Goal: Ask a question: Seek information or help from site administrators or community

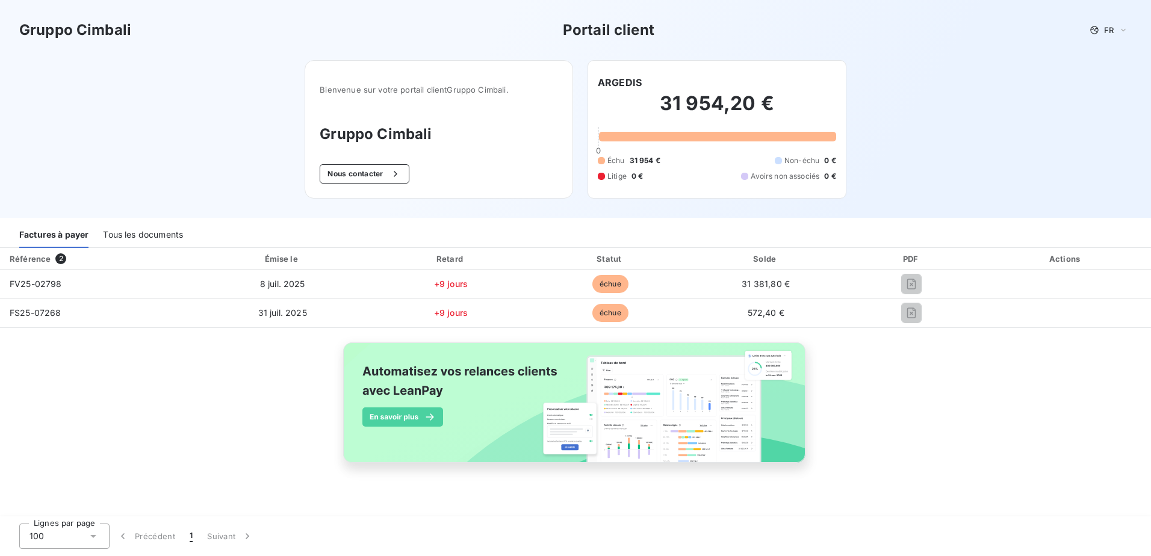
click at [58, 258] on span "2" at bounding box center [60, 258] width 11 height 11
click at [137, 238] on div "Tous les documents" at bounding box center [143, 235] width 80 height 25
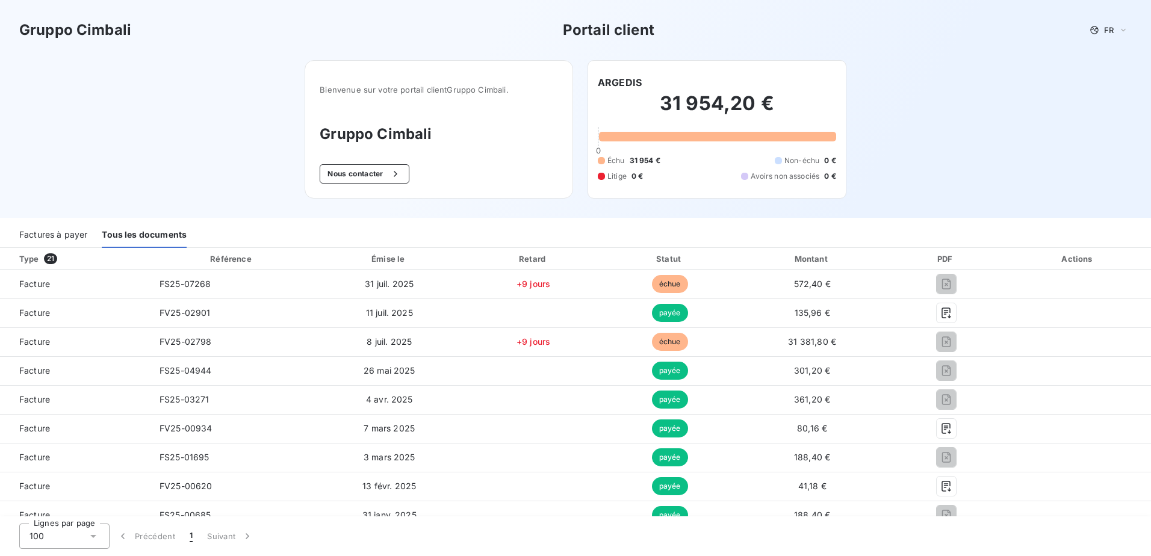
click at [50, 235] on div "Factures à payer" at bounding box center [53, 235] width 68 height 25
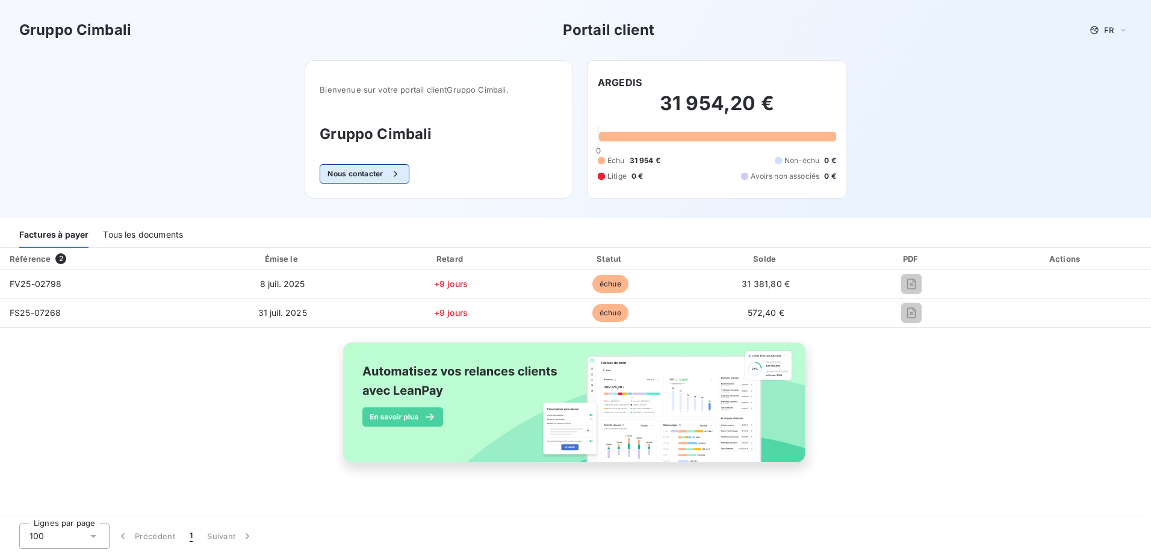
click at [359, 175] on button "Nous contacter" at bounding box center [364, 173] width 89 height 19
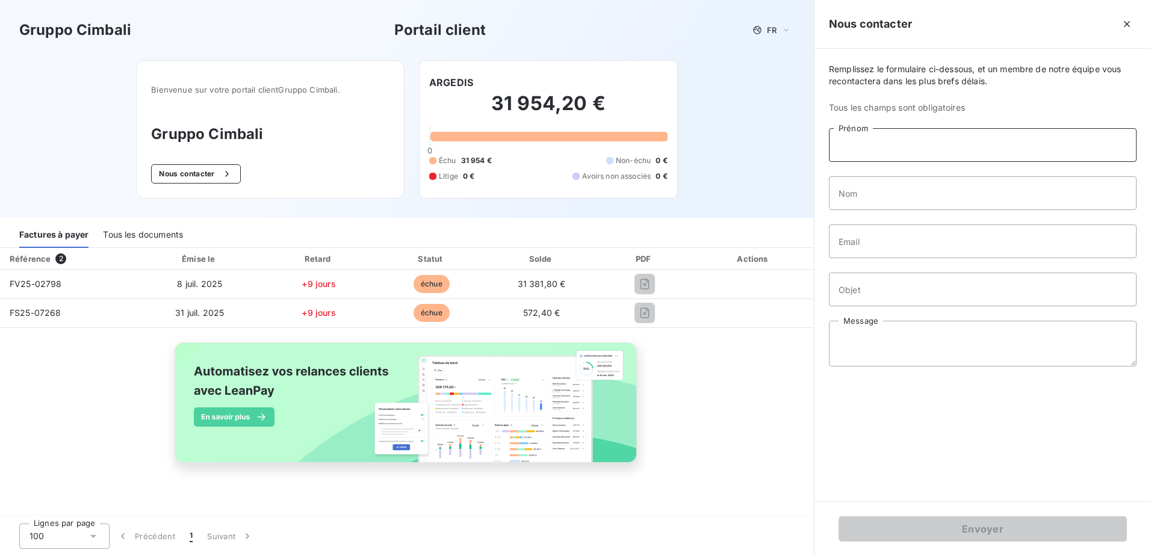
click at [916, 156] on input "Prénom" at bounding box center [983, 145] width 308 height 34
type input "[PERSON_NAME]"
type input "MILLET"
type input "[EMAIL_ADDRESS][DOMAIN_NAME]"
click at [926, 283] on input "Objet" at bounding box center [983, 290] width 308 height 34
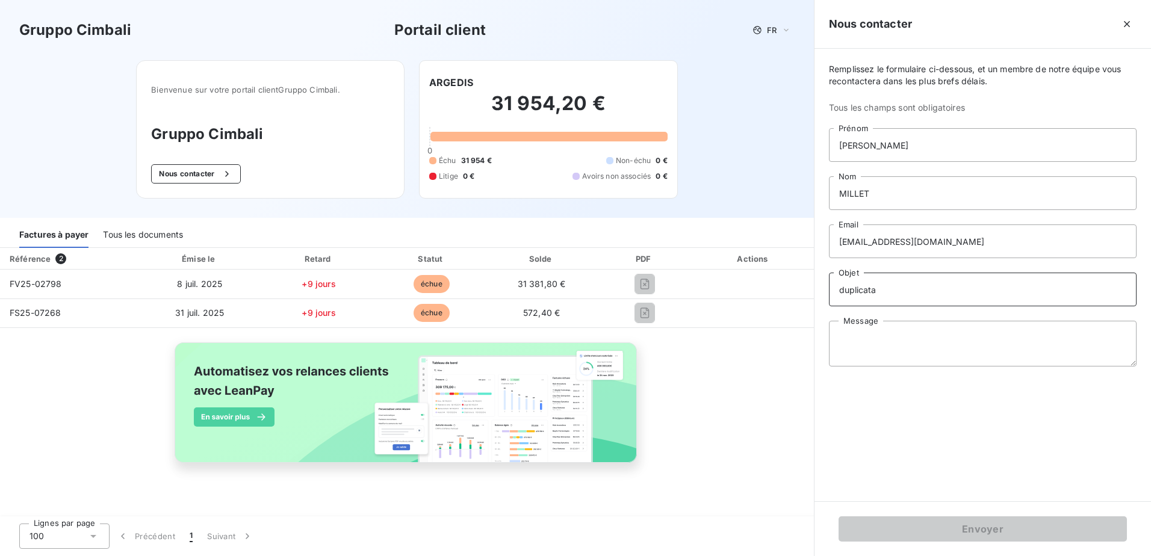
type input "duplicata"
click at [905, 327] on textarea "Message" at bounding box center [983, 344] width 308 height 46
type textarea "J"
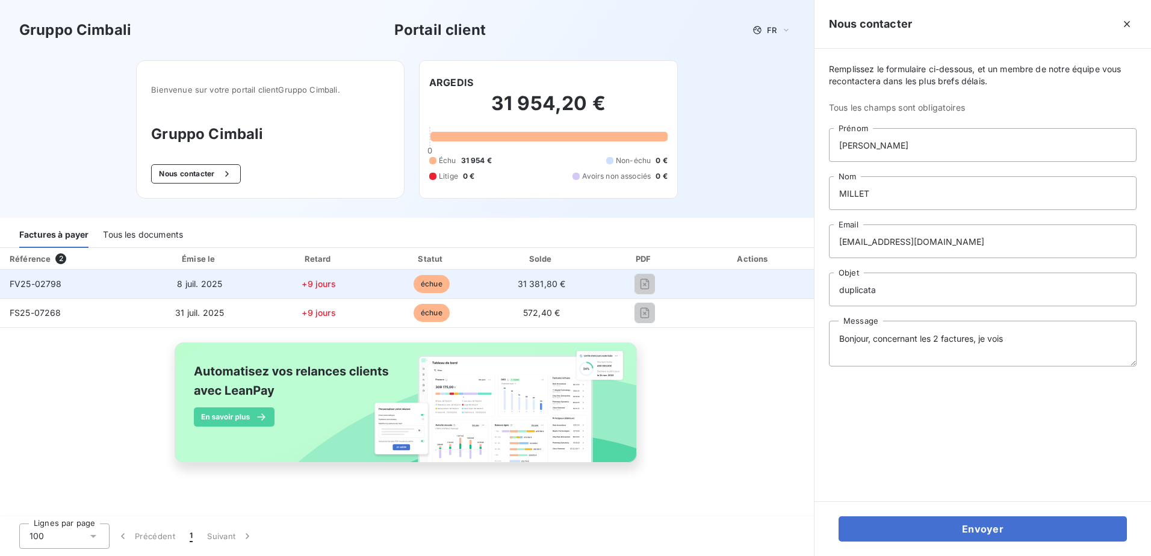
click at [55, 286] on span "FV25-02798" at bounding box center [36, 284] width 52 height 10
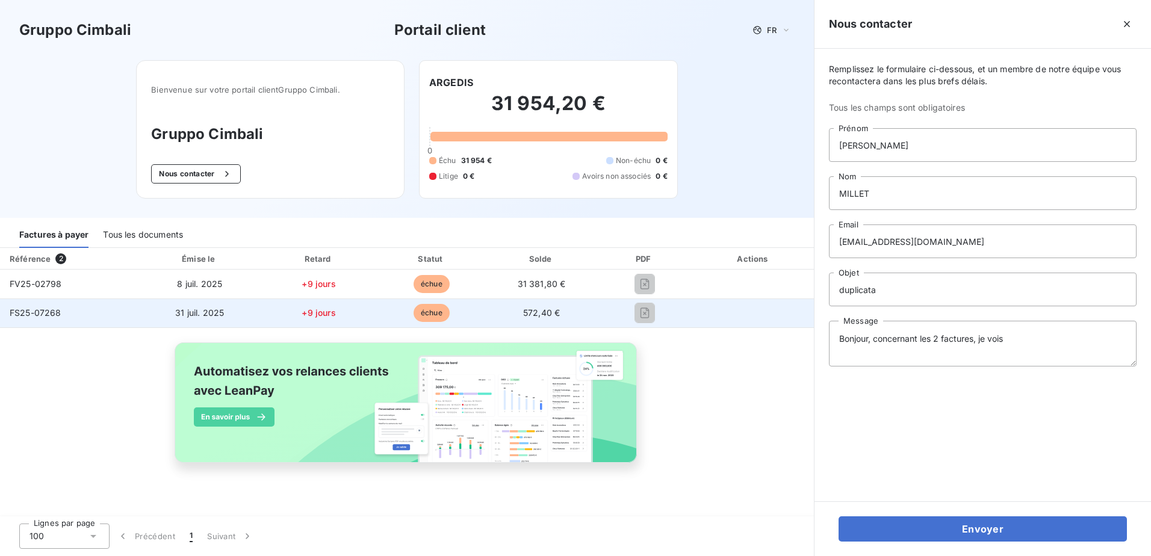
click at [47, 316] on span "FS25-07268" at bounding box center [36, 313] width 52 height 10
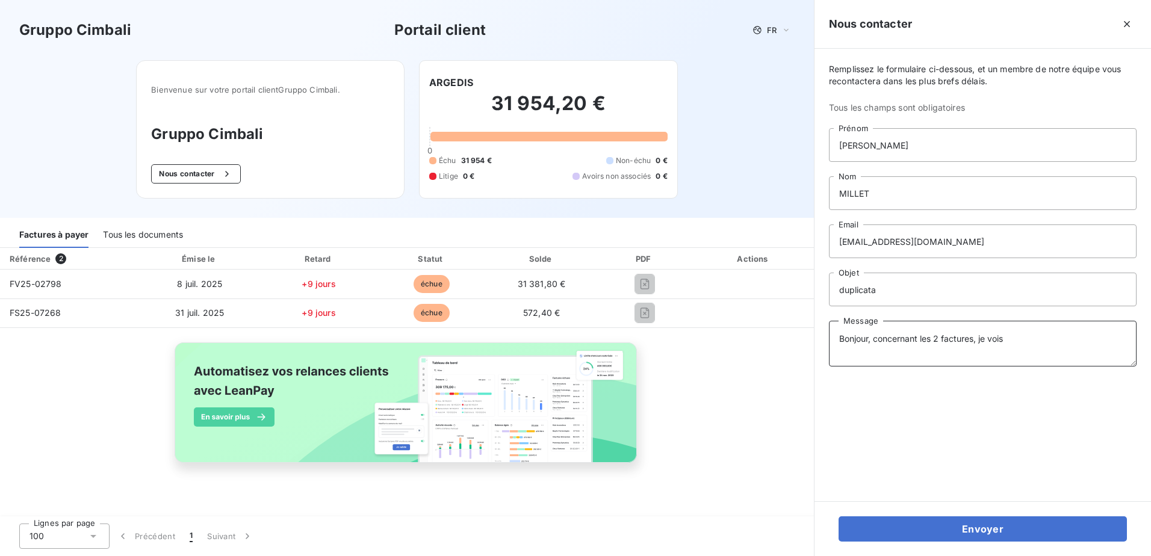
click at [1023, 338] on textarea "Bonjour, concernant les 2 factures, je vois" at bounding box center [983, 344] width 308 height 46
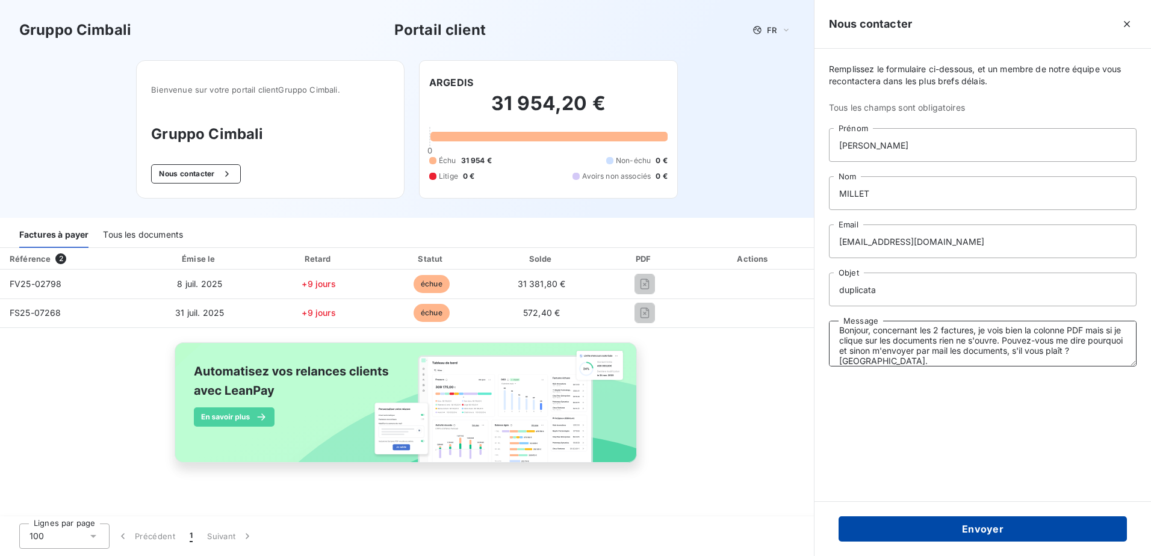
type textarea "Bonjour, concernant les 2 factures, je vois bien la colonne PDF mais si je cliq…"
click at [986, 527] on button "Envoyer" at bounding box center [982, 528] width 288 height 25
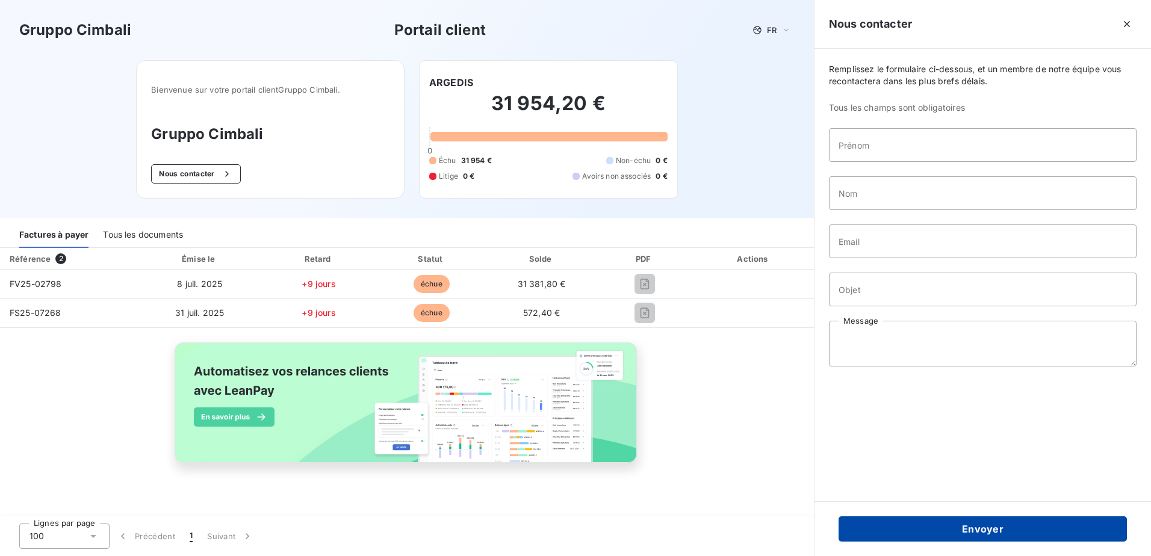
scroll to position [0, 0]
